Goal: Information Seeking & Learning: Understand process/instructions

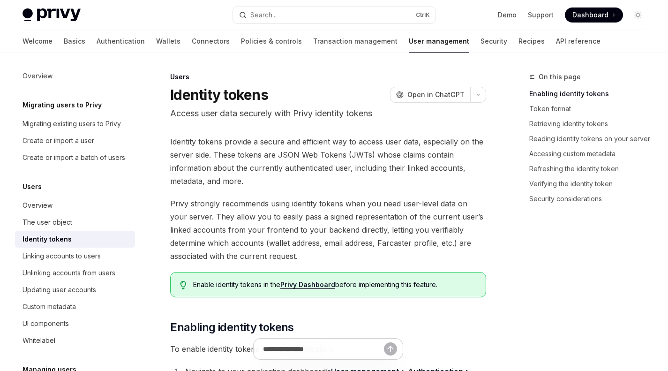
click at [83, 228] on div "The user object" at bounding box center [75, 221] width 107 height 11
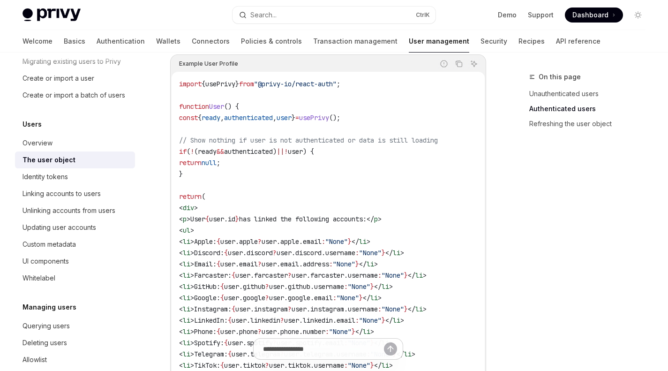
scroll to position [1019, 0]
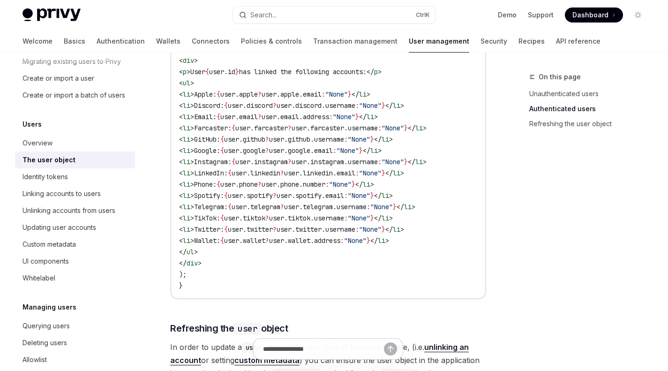
click at [78, 182] on div "Identity tokens" at bounding box center [75, 176] width 107 height 11
type textarea "*"
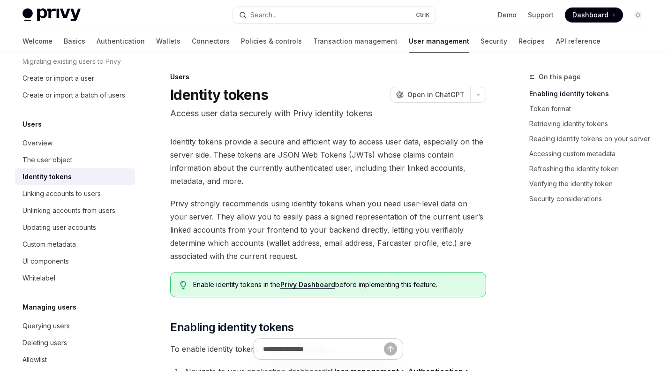
scroll to position [4, 0]
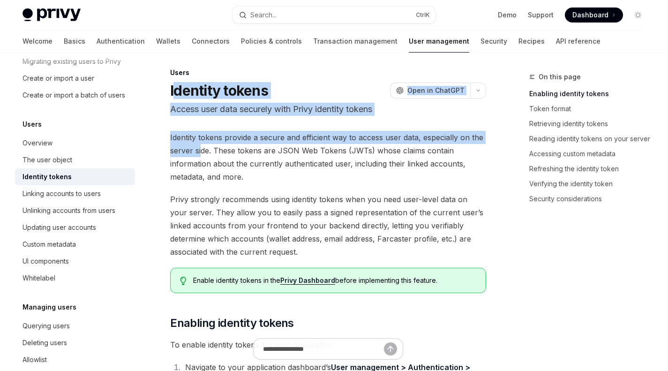
drag, startPoint x: 175, startPoint y: 83, endPoint x: 202, endPoint y: 150, distance: 72.7
click at [174, 89] on h1 "Identity tokens" at bounding box center [219, 90] width 98 height 17
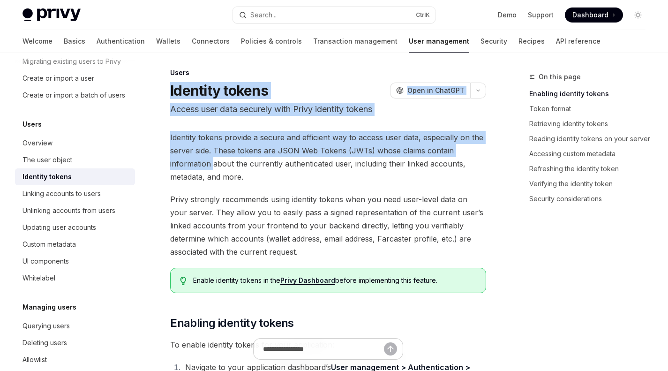
drag, startPoint x: 169, startPoint y: 89, endPoint x: 212, endPoint y: 164, distance: 87.0
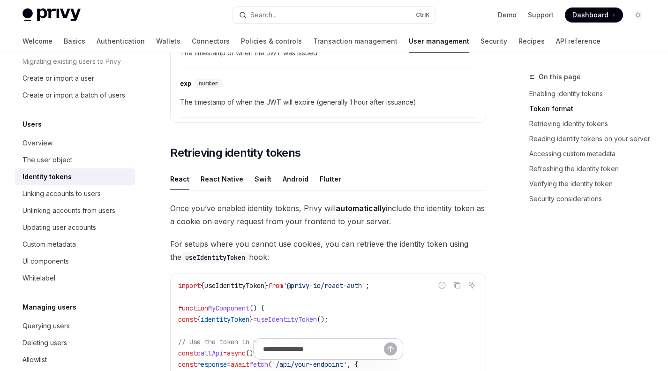
scroll to position [752, 0]
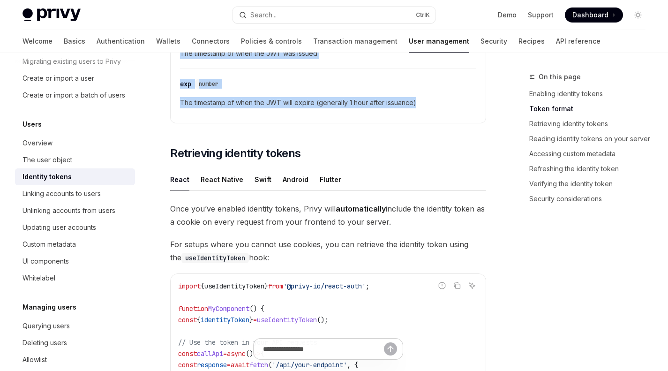
click at [434, 109] on div "​ exp number The timestamp of when the JWT will expire (generally 1 hour after …" at bounding box center [328, 96] width 296 height 45
copy div "Loremips dolors AmetCO Adip el SeddOEI Tempor inci utla etdolore magn Aliqu eni…"
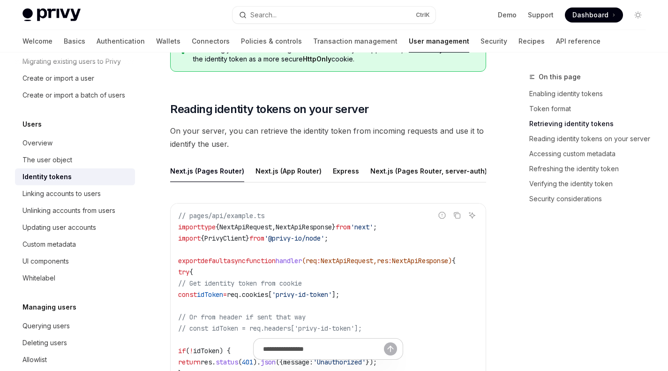
scroll to position [1386, 0]
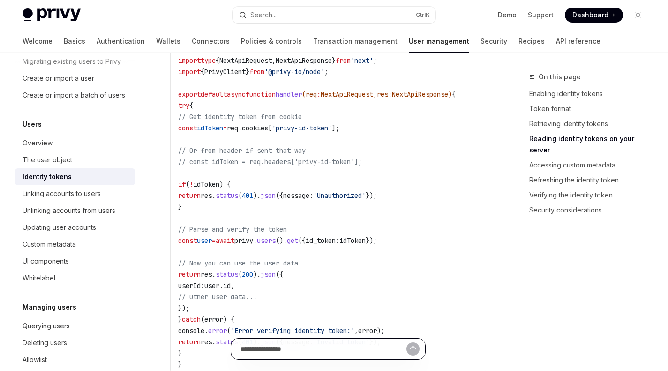
click at [362, 348] on input "Ask a question..." at bounding box center [323, 348] width 166 height 21
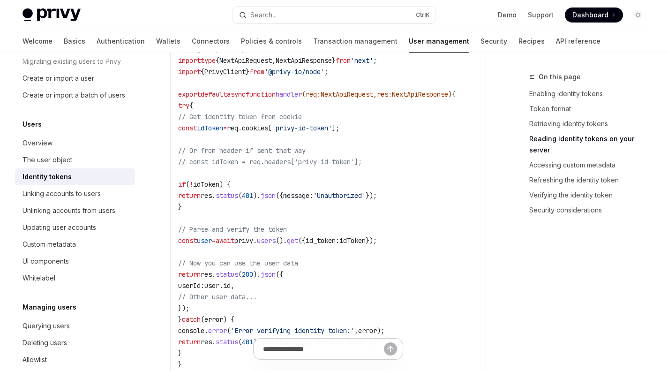
click at [414, 291] on code "// pages/api/example.ts import type { NextApiRequest , NextApiResponse } from '…" at bounding box center [328, 207] width 300 height 326
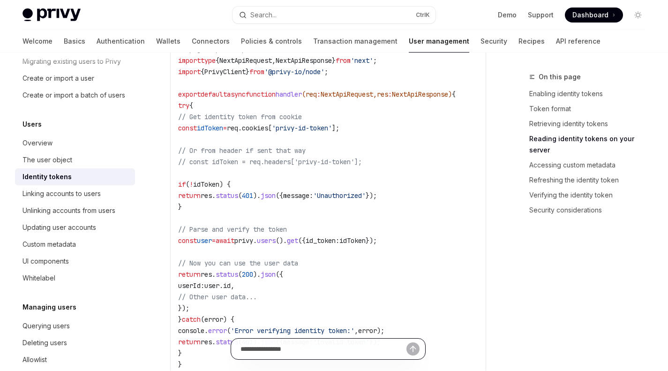
click at [350, 354] on input "Ask a question..." at bounding box center [323, 348] width 166 height 21
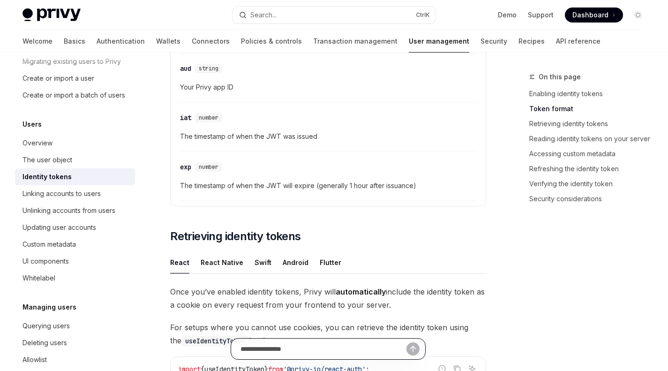
scroll to position [666, 0]
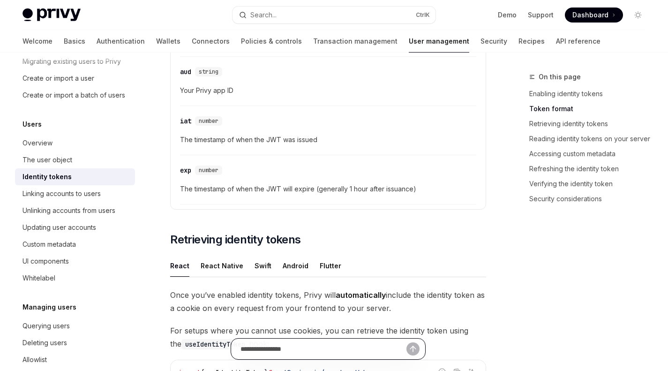
click at [350, 354] on input "Ask a question..." at bounding box center [323, 348] width 166 height 21
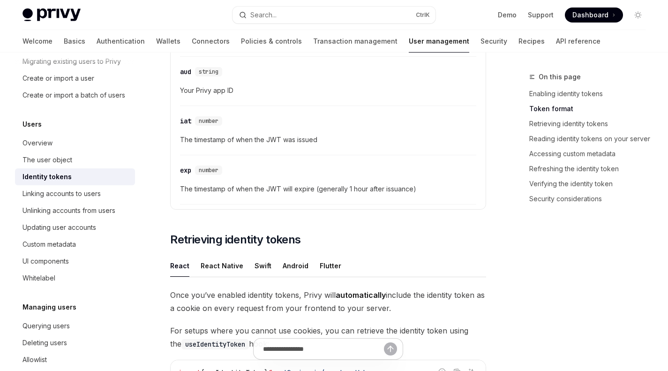
click at [341, 301] on span "Once you’ve enabled identity tokens, Privy will automatically include the ident…" at bounding box center [328, 301] width 316 height 26
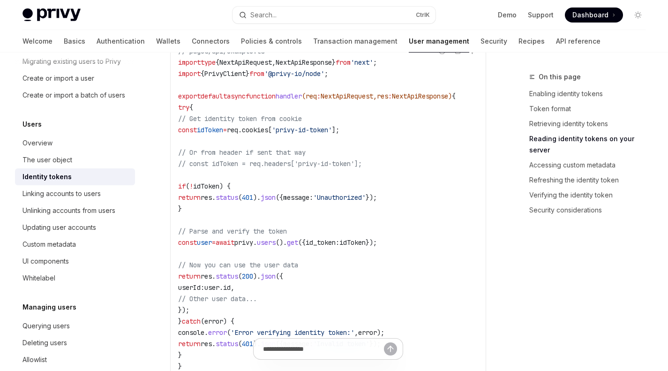
scroll to position [1384, 0]
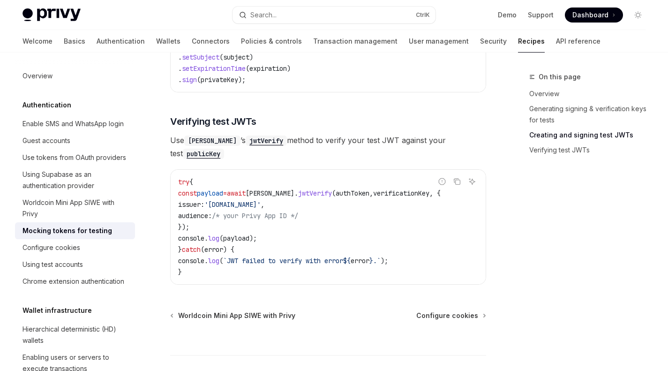
scroll to position [796, 0]
